Goal: Task Accomplishment & Management: Use online tool/utility

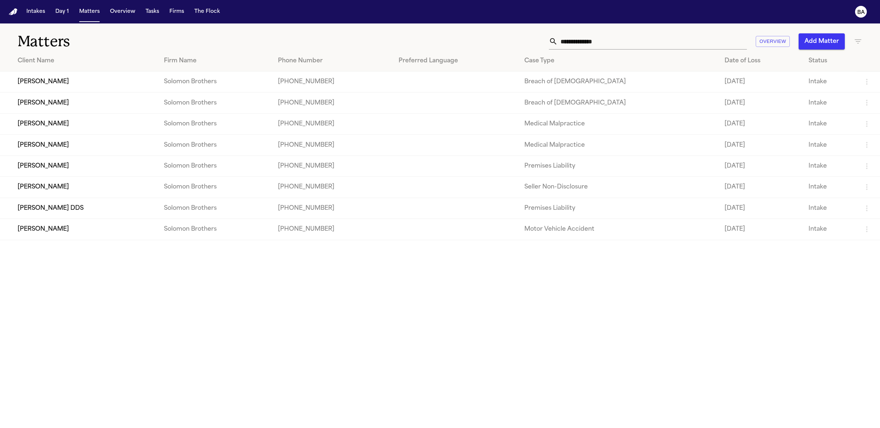
click at [169, 88] on td "Solomon Brothers" at bounding box center [215, 82] width 114 height 21
click at [66, 88] on td "[PERSON_NAME]" at bounding box center [79, 82] width 158 height 21
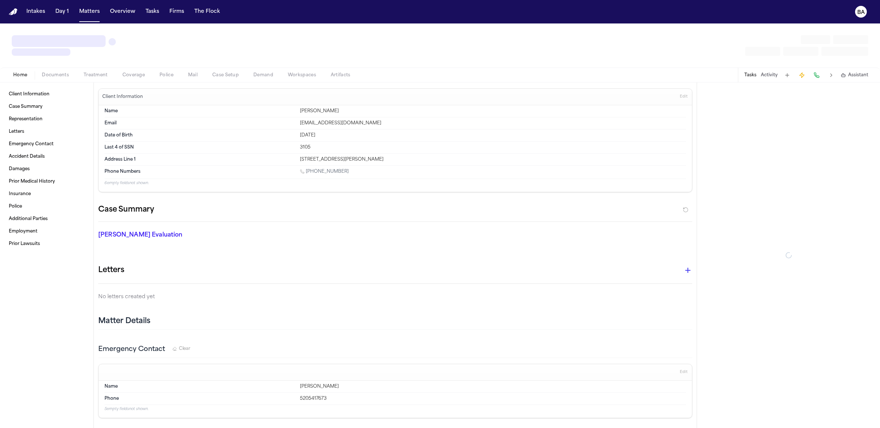
click at [140, 79] on span "button" at bounding box center [133, 79] width 31 height 1
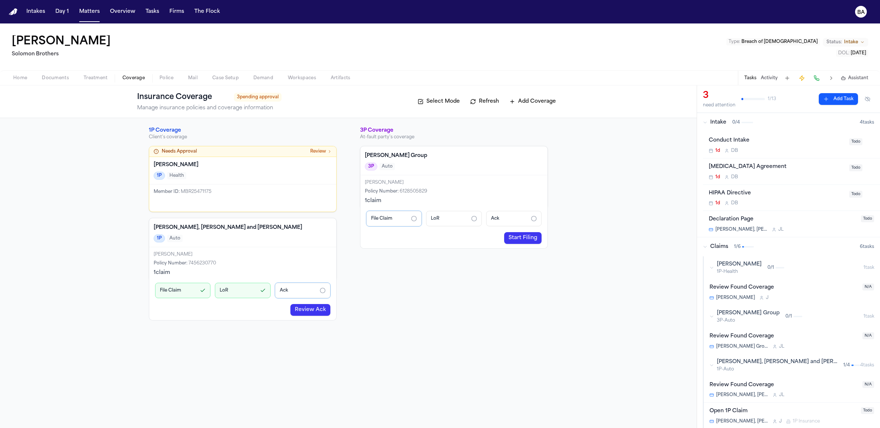
click at [315, 311] on link "Review Ack" at bounding box center [310, 310] width 40 height 12
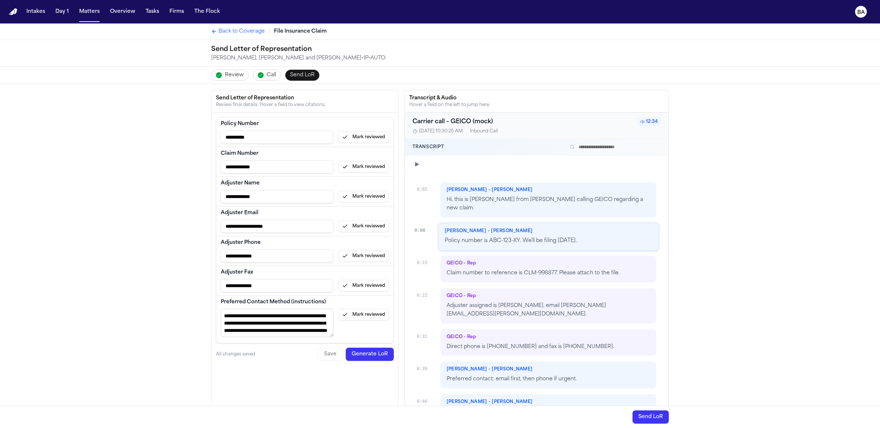
click at [237, 74] on span "Review" at bounding box center [234, 75] width 19 height 7
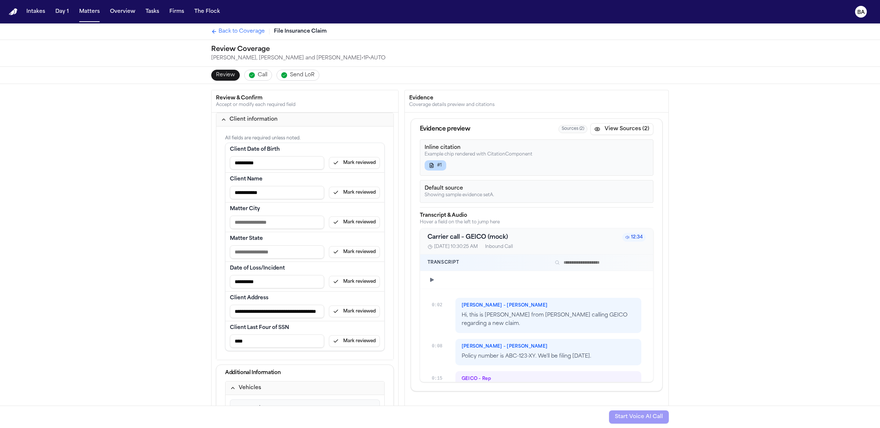
click at [226, 35] on span "Back to Coverage" at bounding box center [242, 31] width 46 height 7
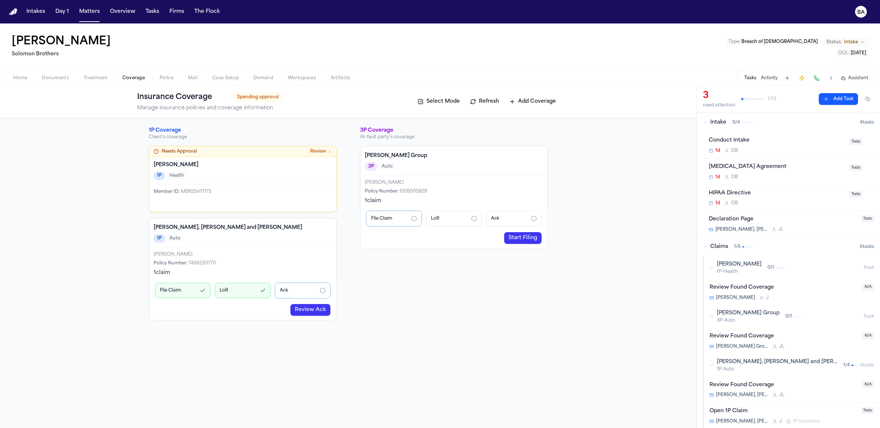
click at [312, 311] on link "Review Ack" at bounding box center [310, 310] width 40 height 12
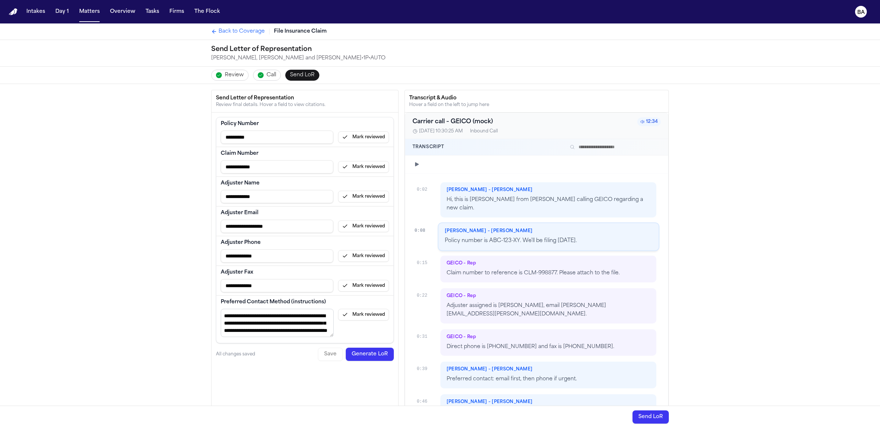
click at [228, 77] on span "Review" at bounding box center [234, 75] width 19 height 7
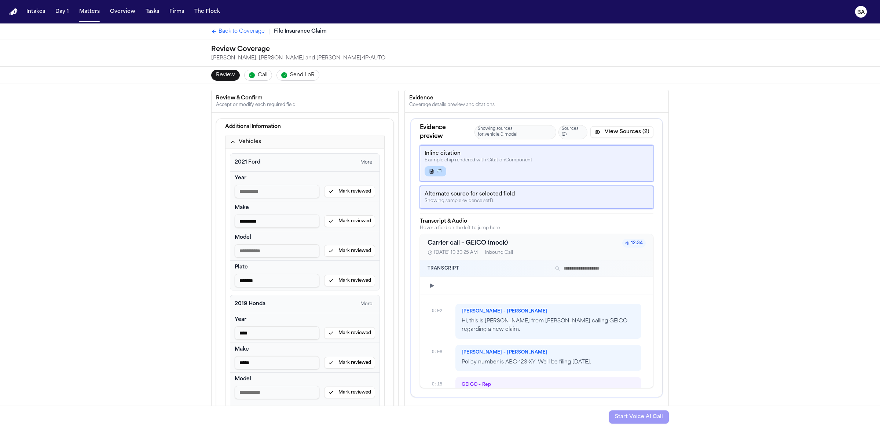
scroll to position [195, 0]
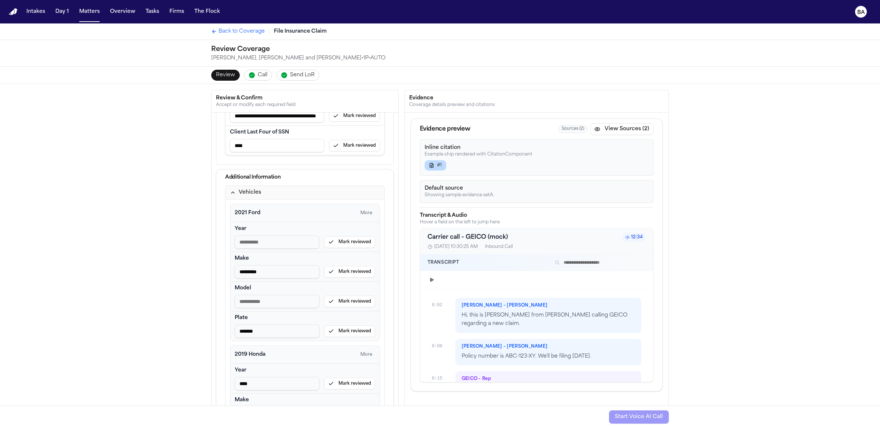
click at [230, 190] on icon "button" at bounding box center [233, 193] width 6 height 6
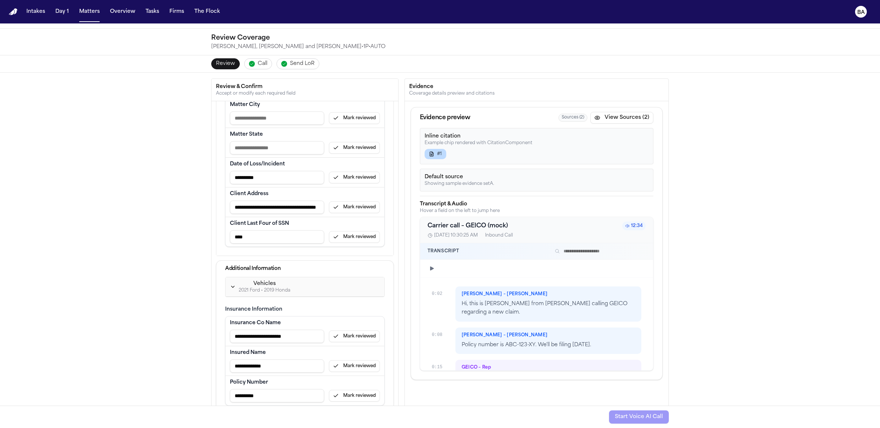
scroll to position [54, 0]
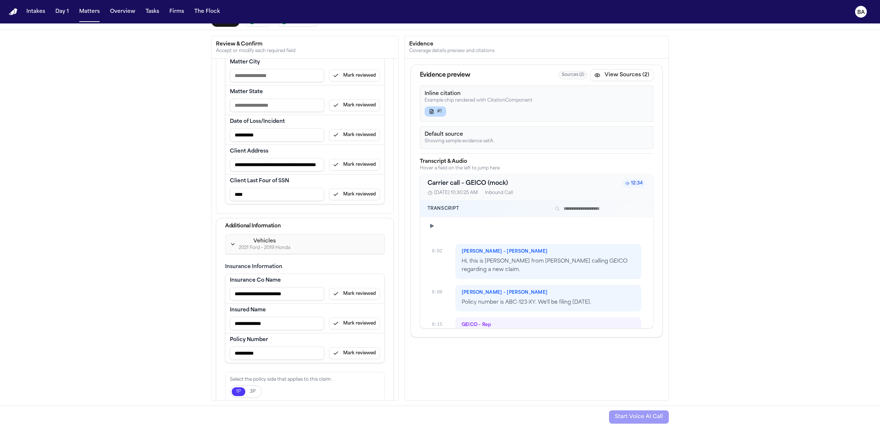
click at [254, 391] on button "3P" at bounding box center [252, 391] width 15 height 9
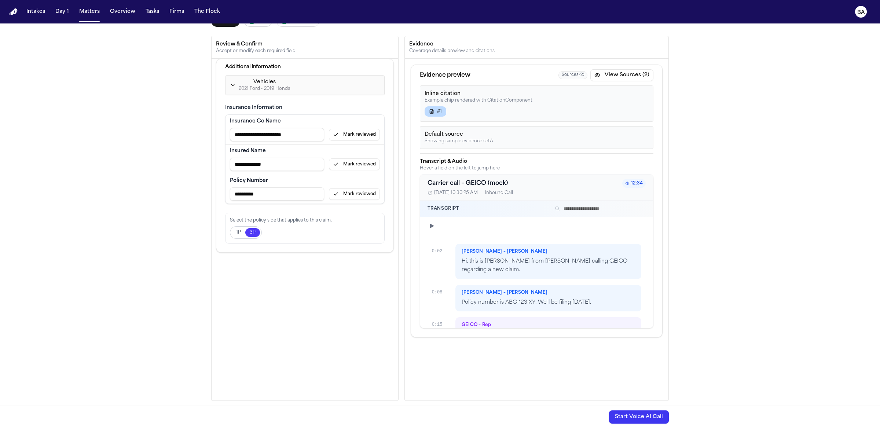
click at [614, 414] on button "Start Voice AI Call" at bounding box center [639, 416] width 60 height 13
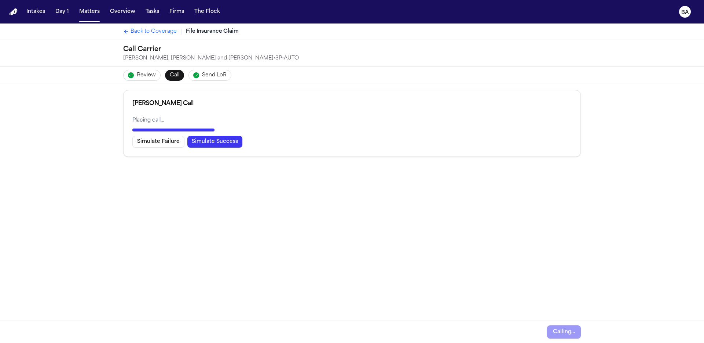
click at [171, 144] on button "Simulate Failure" at bounding box center [158, 142] width 52 height 12
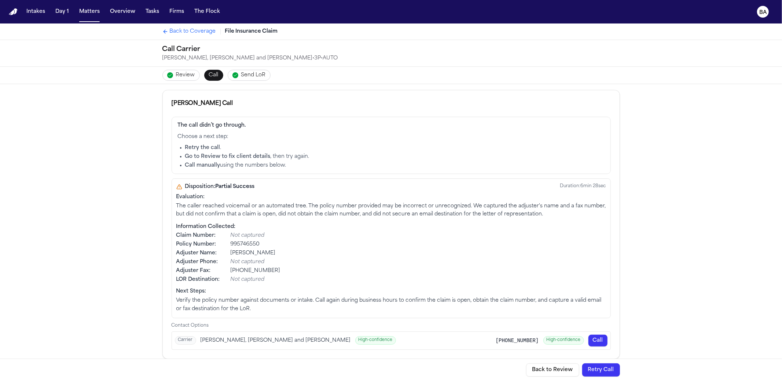
click at [545, 365] on button "Back to Review" at bounding box center [552, 369] width 53 height 13
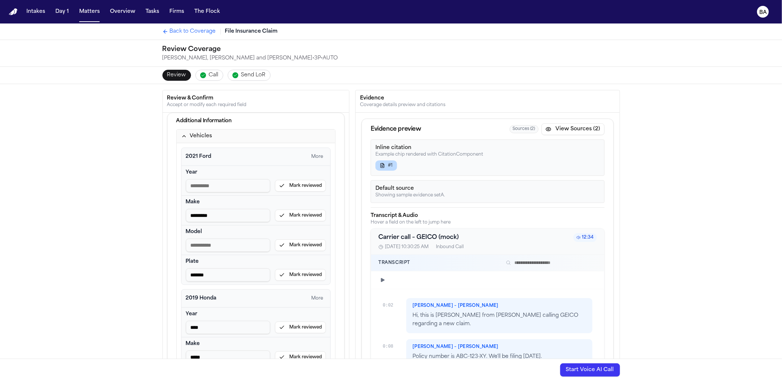
click at [597, 372] on button "Start Voice AI Call" at bounding box center [590, 369] width 60 height 13
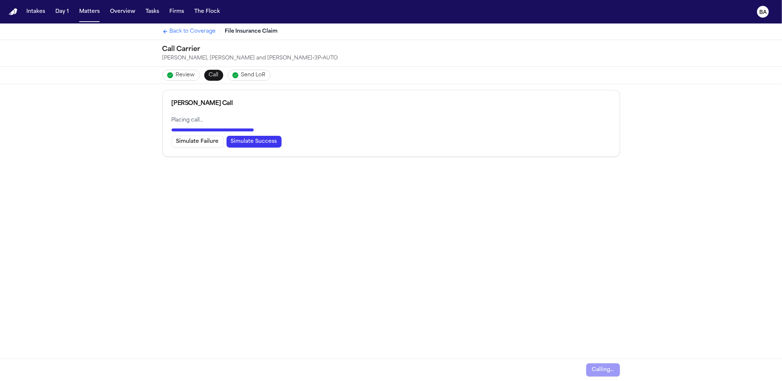
click at [259, 142] on button "Simulate Success" at bounding box center [254, 142] width 55 height 12
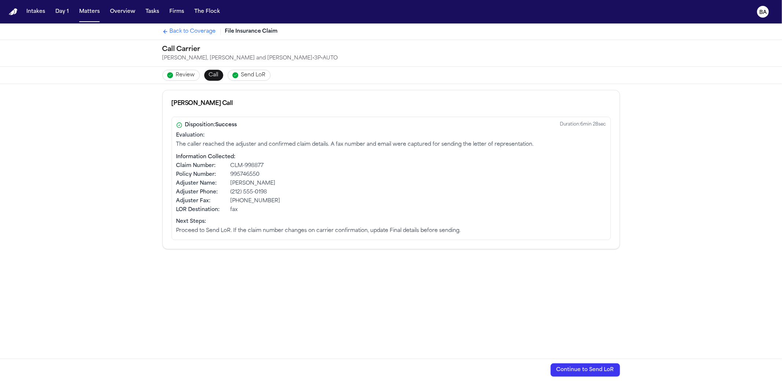
click at [571, 370] on button "Continue to Send LoR" at bounding box center [585, 369] width 69 height 13
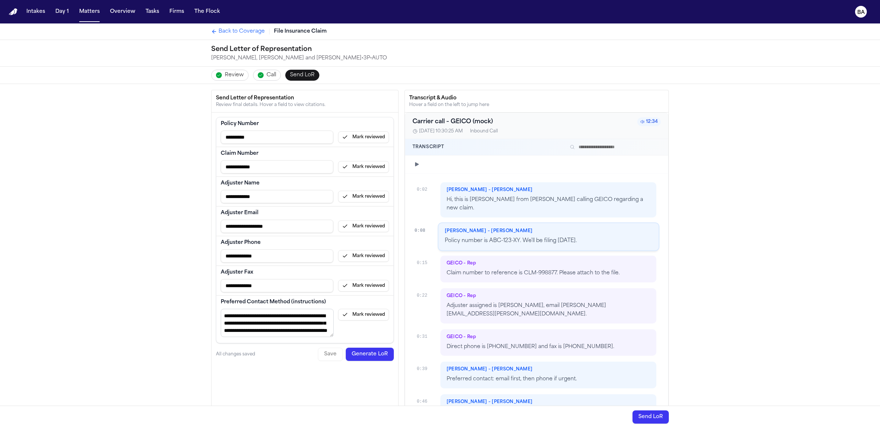
click at [238, 32] on span "Back to Coverage" at bounding box center [242, 31] width 46 height 7
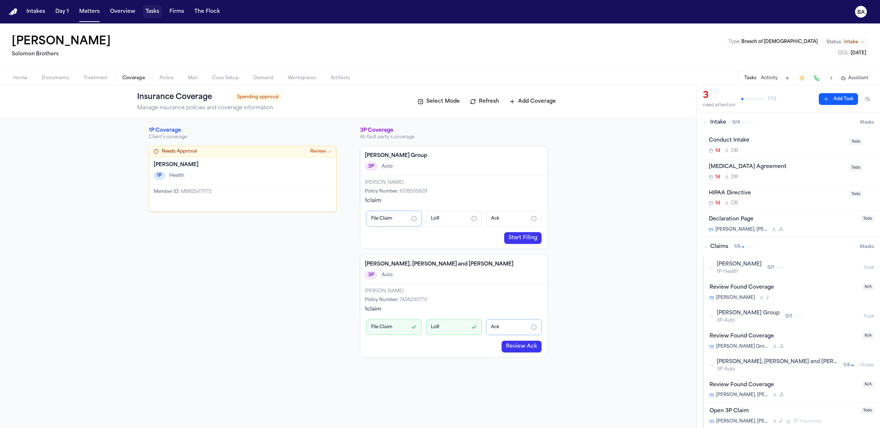
click at [149, 11] on button "Tasks" at bounding box center [152, 11] width 19 height 13
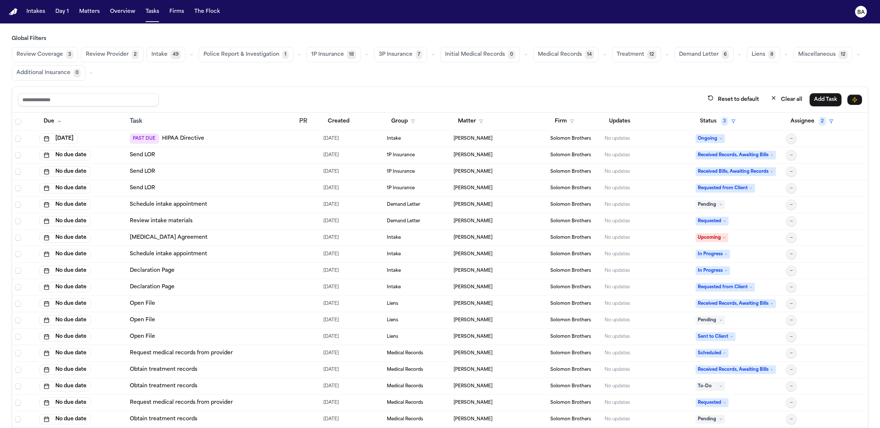
click at [429, 53] on button "button" at bounding box center [433, 54] width 9 height 9
click at [409, 74] on button "Send LOR 3" at bounding box center [410, 73] width 73 height 15
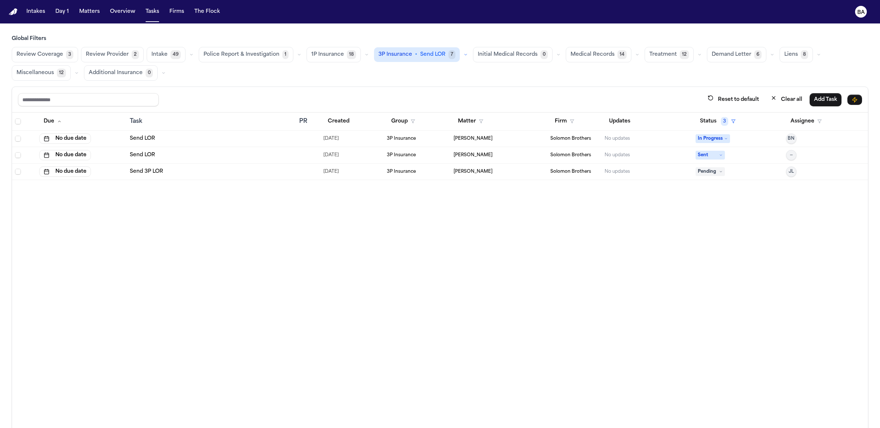
click at [212, 135] on div "Send LOR" at bounding box center [212, 138] width 164 height 7
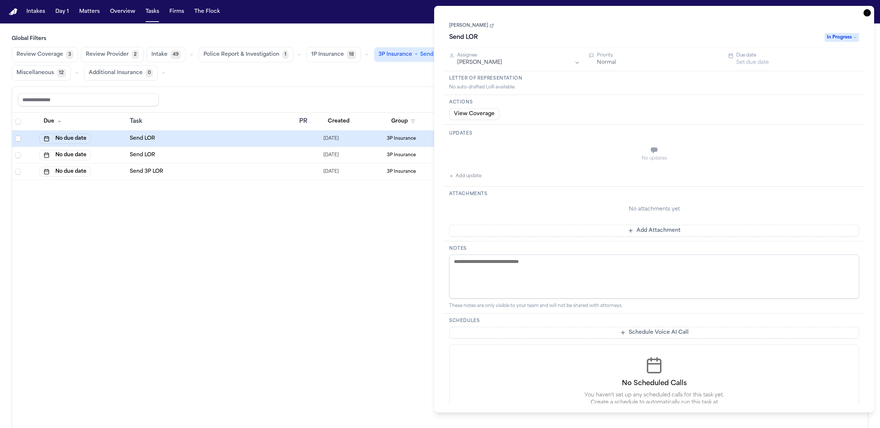
click at [863, 10] on div "Task Details [PERSON_NAME] Send [PERSON_NAME] In Progress Assignee [PERSON_NAME…" at bounding box center [654, 209] width 440 height 407
click at [867, 11] on icon "button" at bounding box center [867, 12] width 7 height 7
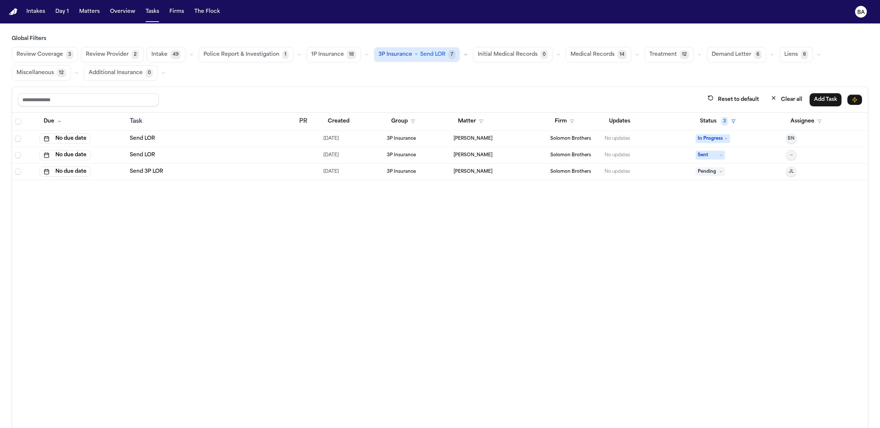
click at [365, 55] on div "Review Coverage 3 Review Provider 2 Intake 49 Police Report & Investigation 1 1…" at bounding box center [440, 64] width 857 height 34
click at [362, 56] on button "button" at bounding box center [366, 54] width 9 height 9
click at [342, 76] on button "Open Claim 7" at bounding box center [343, 73] width 73 height 15
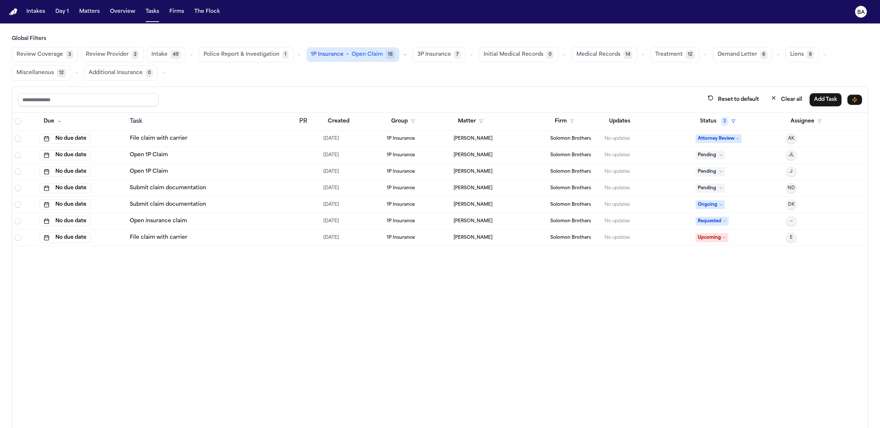
click at [224, 135] on div "File claim with carrier" at bounding box center [212, 138] width 164 height 7
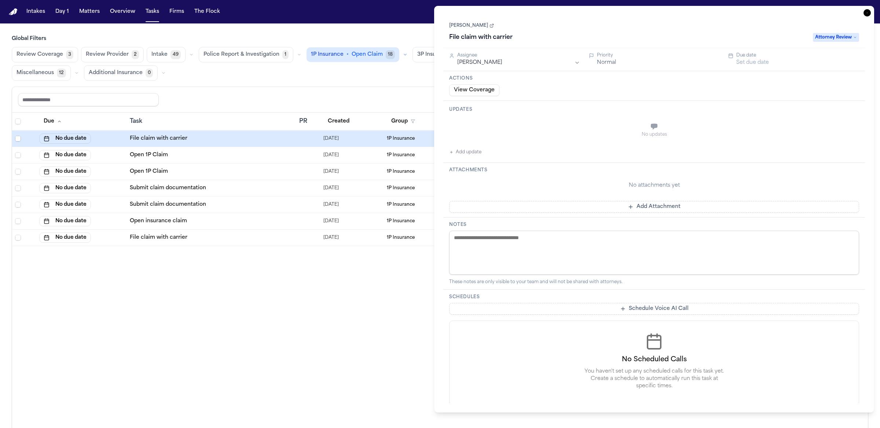
click at [199, 155] on div "Open 1P Claim" at bounding box center [212, 154] width 164 height 7
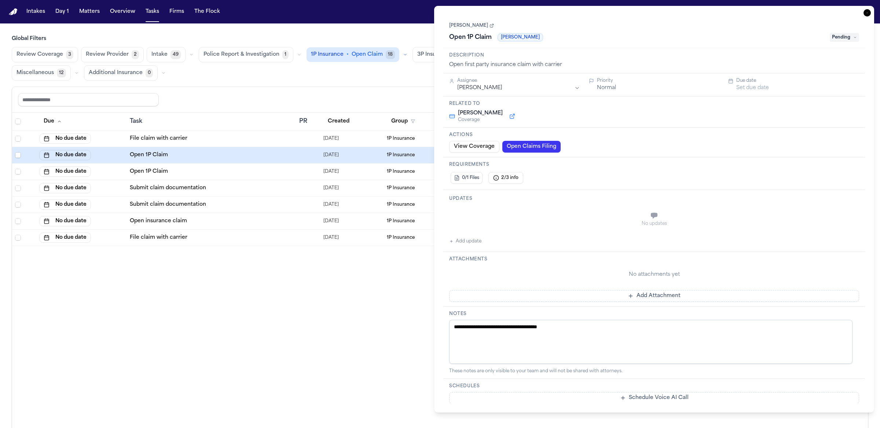
click at [286, 318] on div "Due Task PR Created Group Matter Firm Updates Status 3 Assignee No due date Fil…" at bounding box center [440, 286] width 856 height 347
